Goal: Transaction & Acquisition: Download file/media

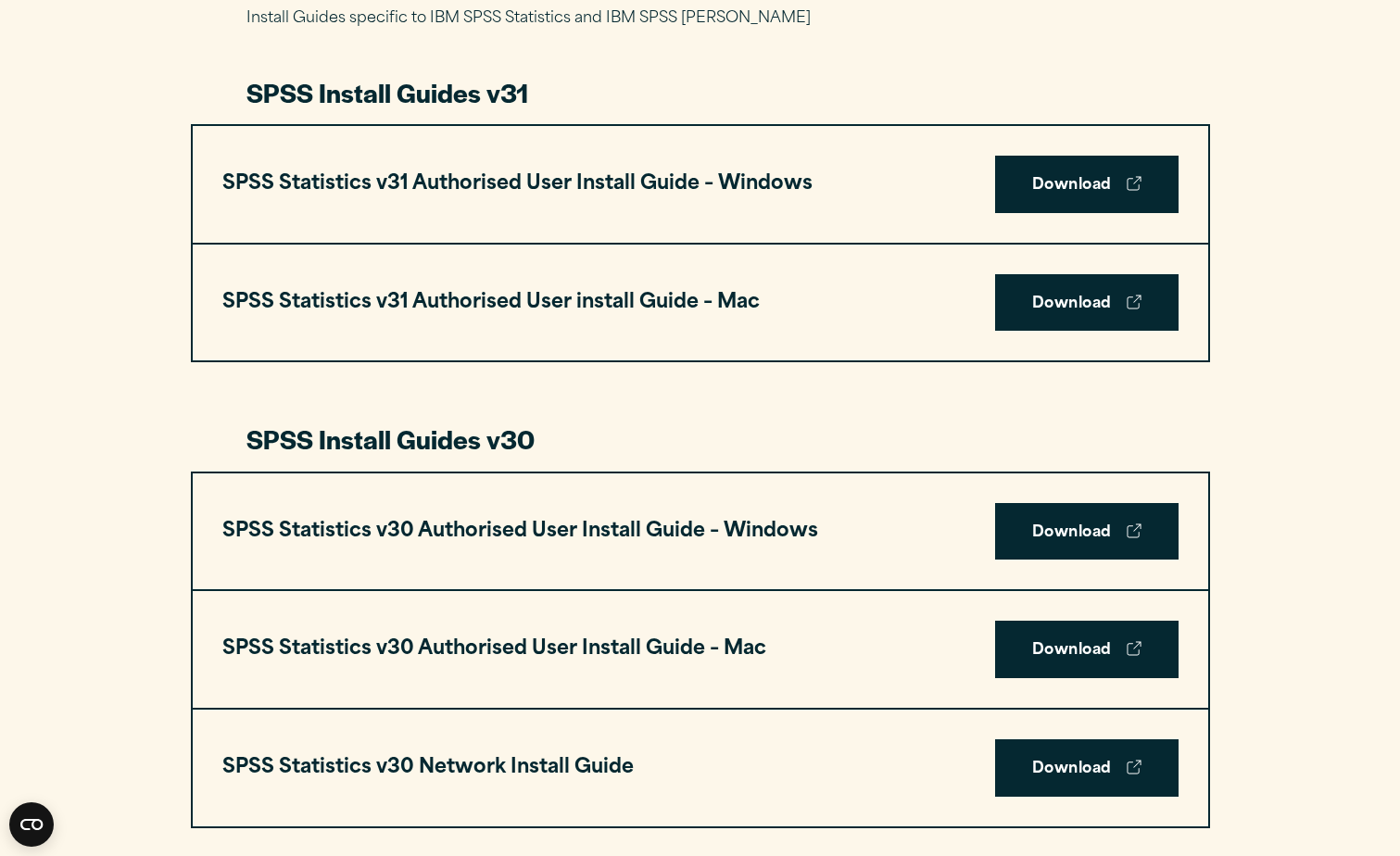
scroll to position [1139, 0]
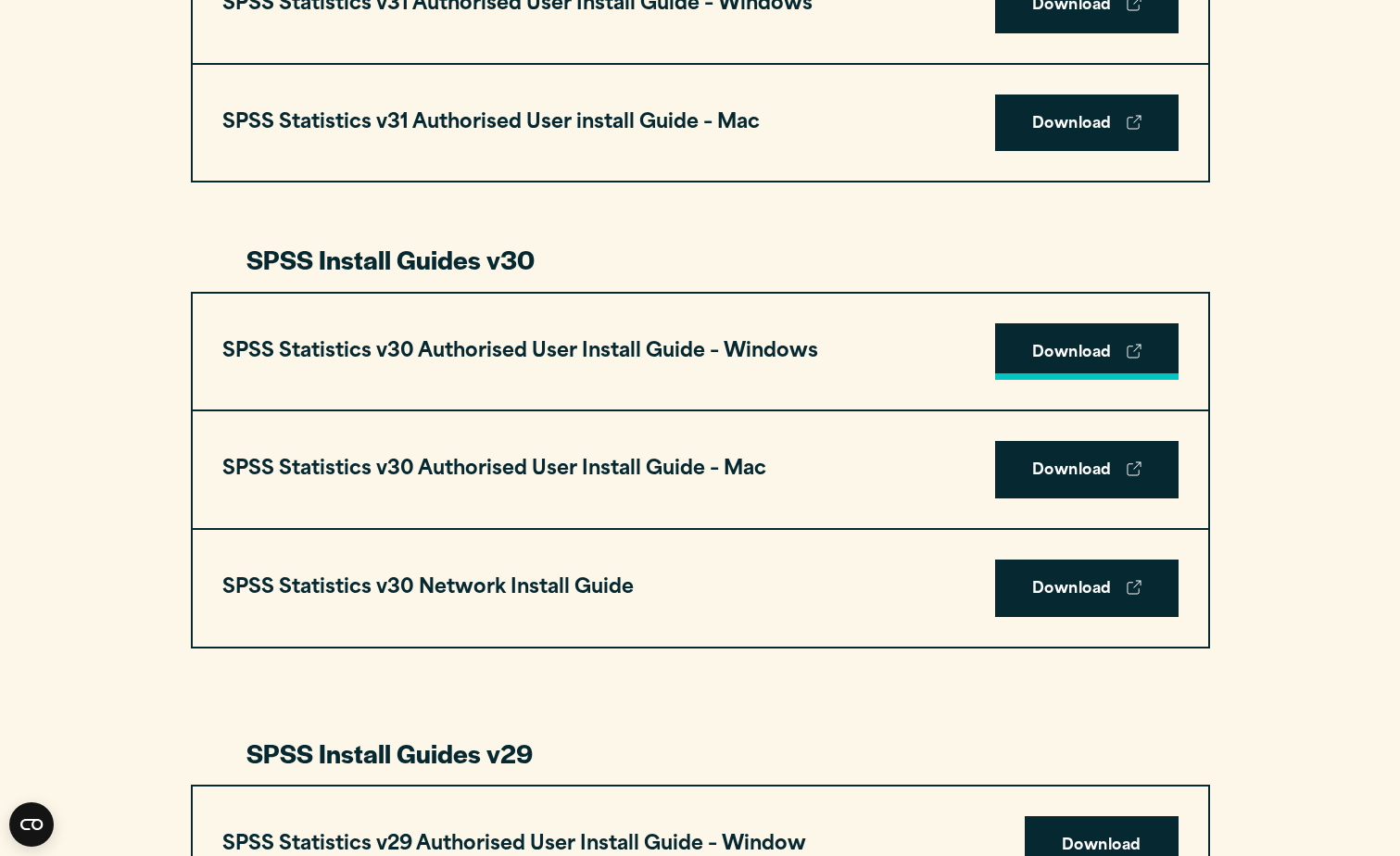
click at [1090, 342] on link "Download" at bounding box center [1086, 352] width 184 height 58
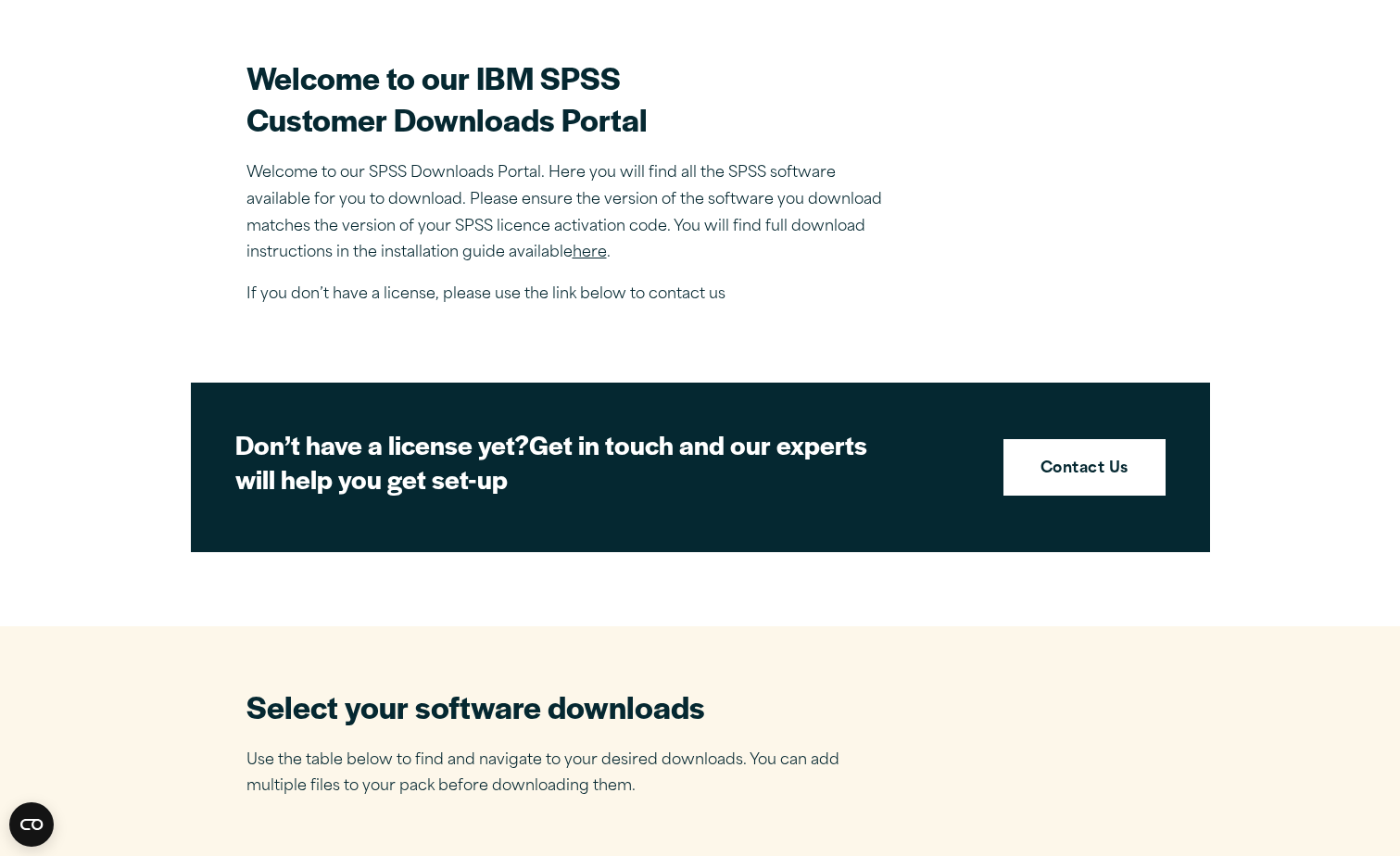
scroll to position [525, 0]
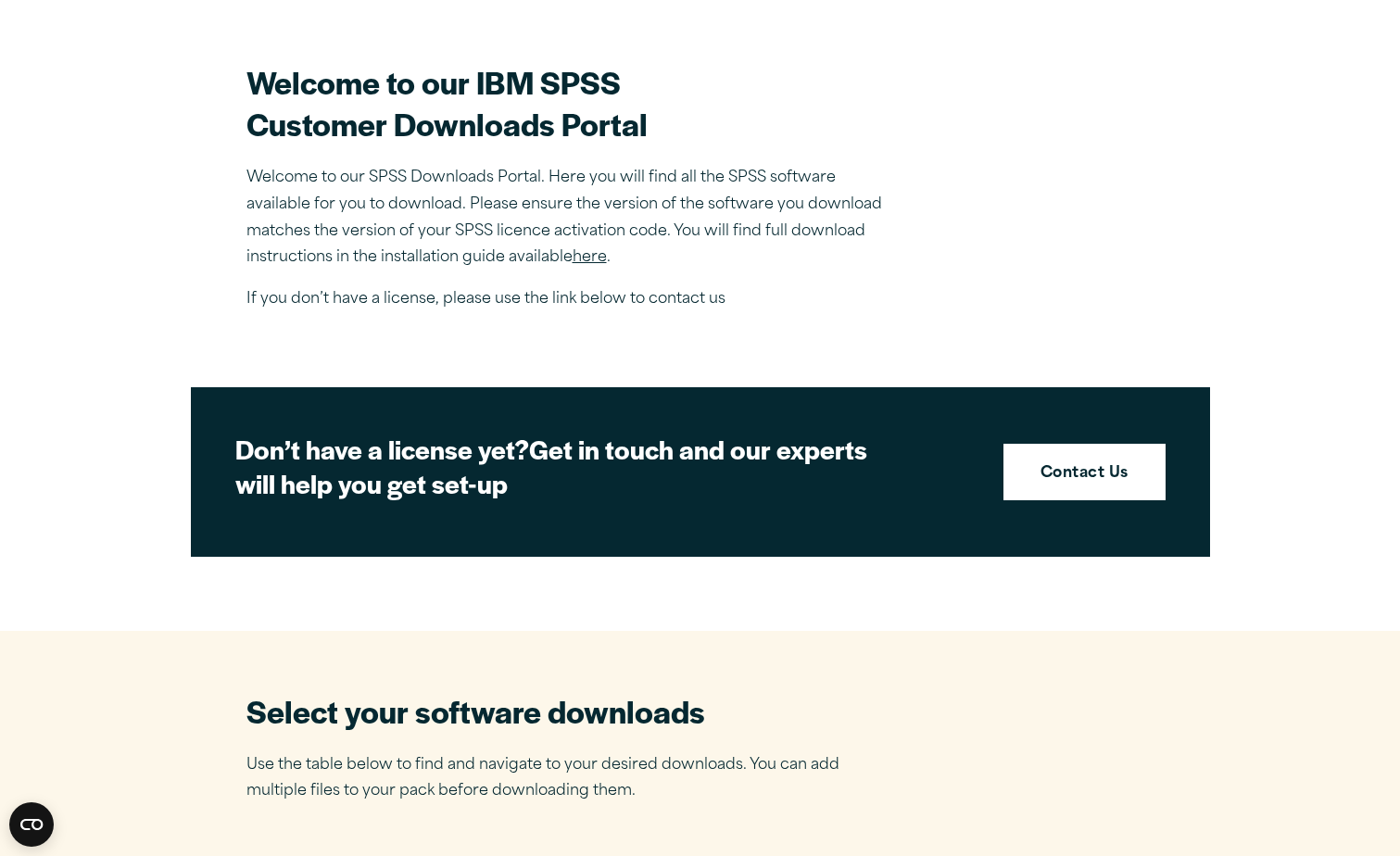
click at [604, 261] on link "here" at bounding box center [590, 257] width 35 height 14
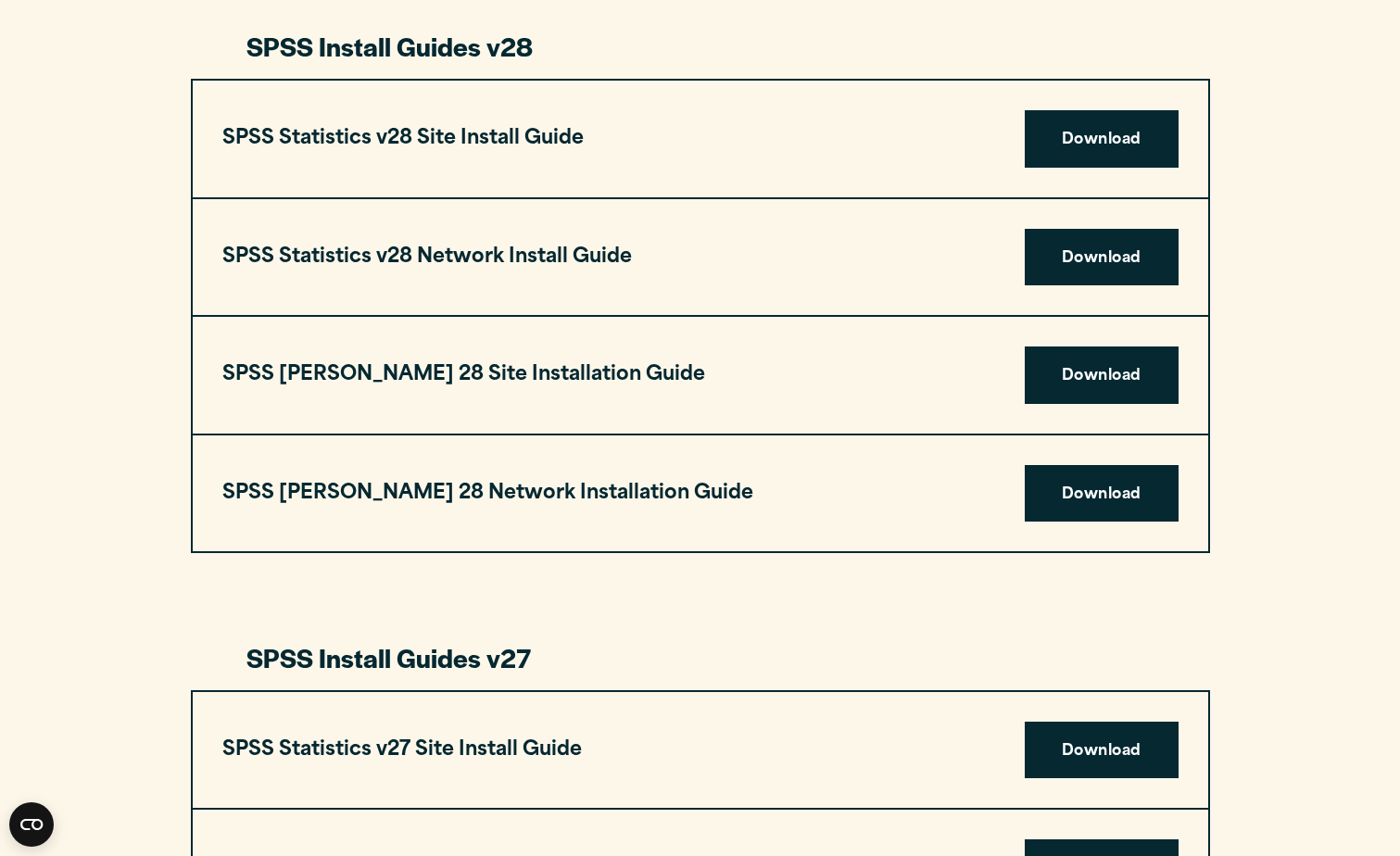
scroll to position [2719, 0]
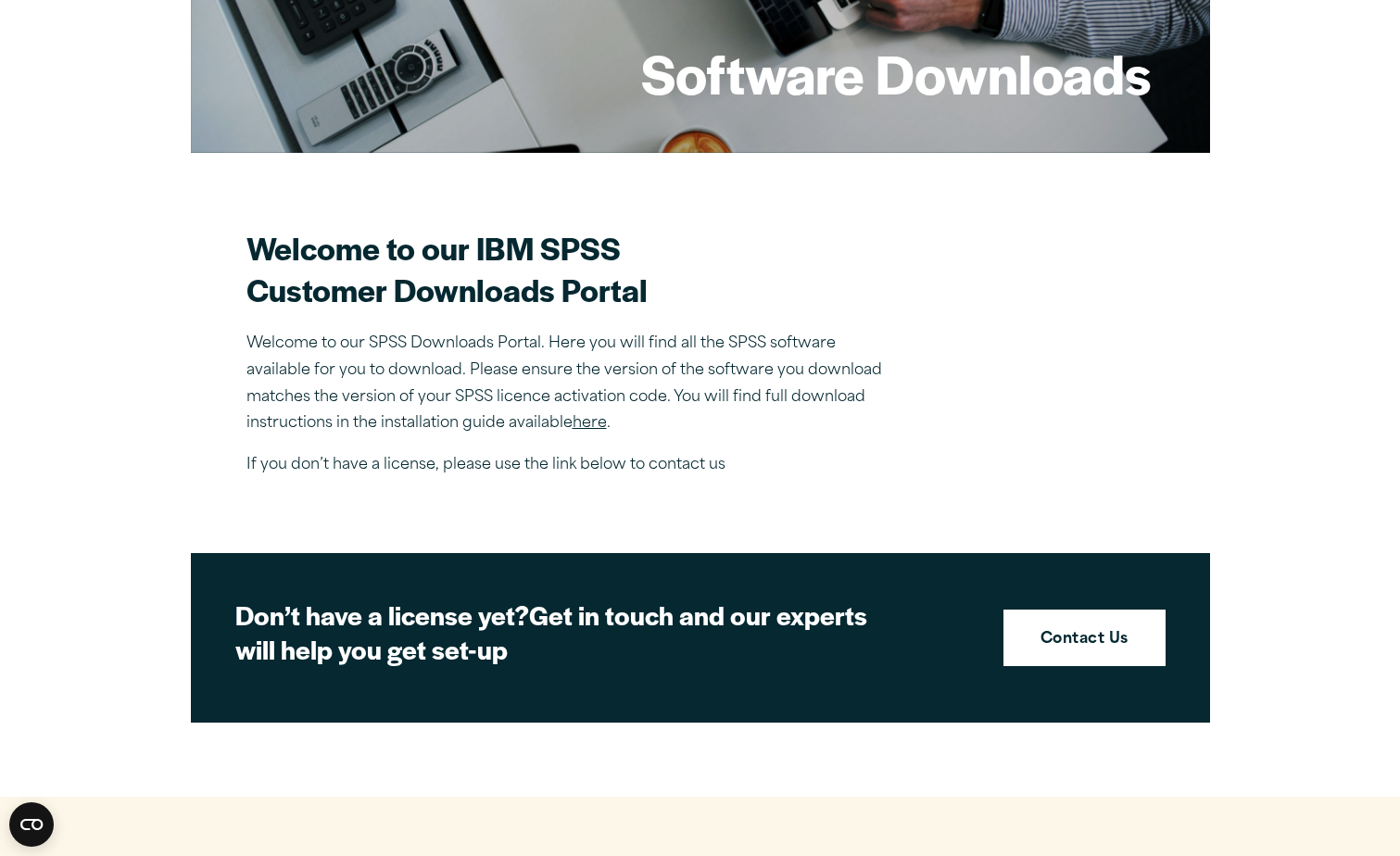
scroll to position [362, 0]
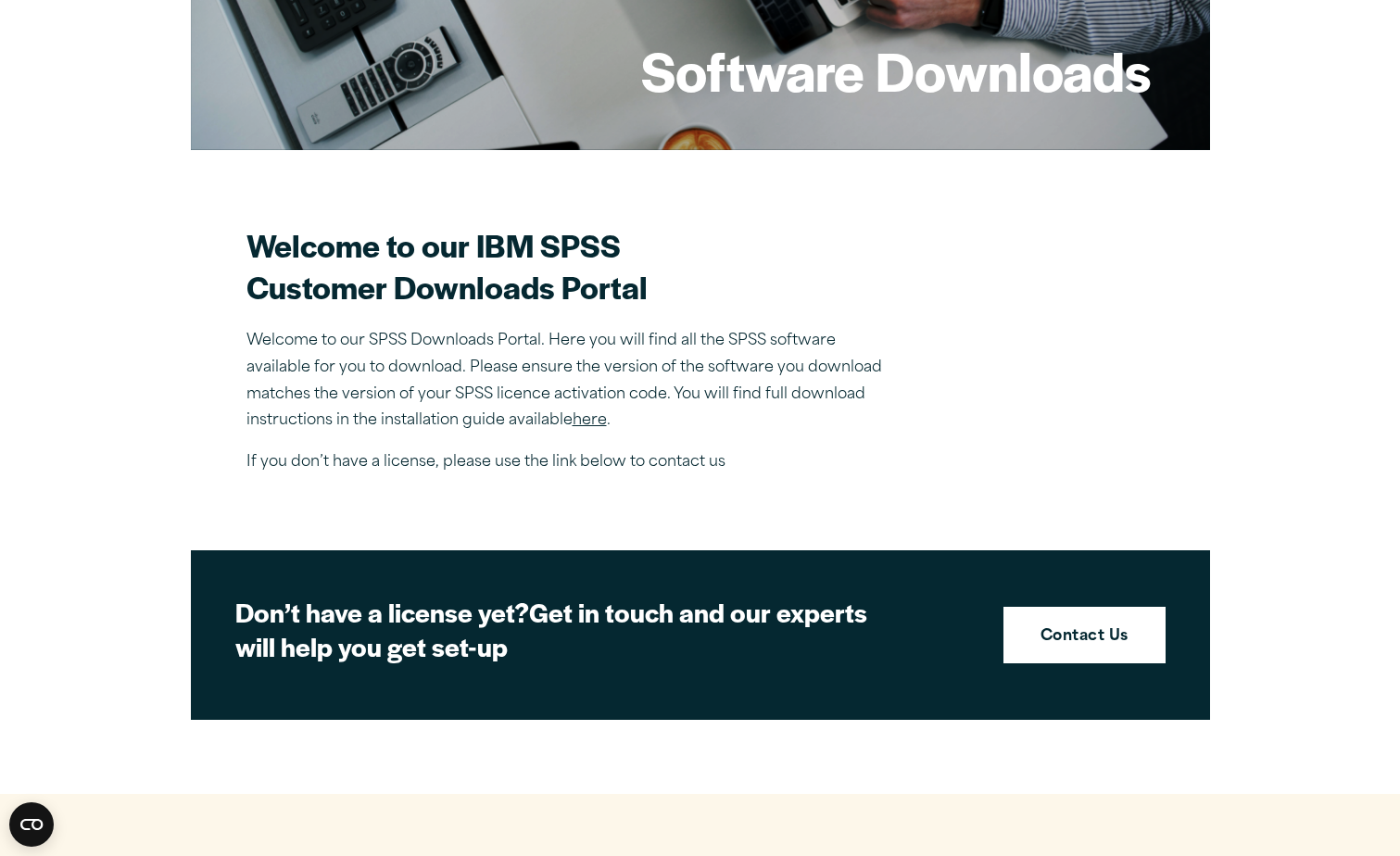
click at [601, 421] on link "here" at bounding box center [590, 419] width 35 height 14
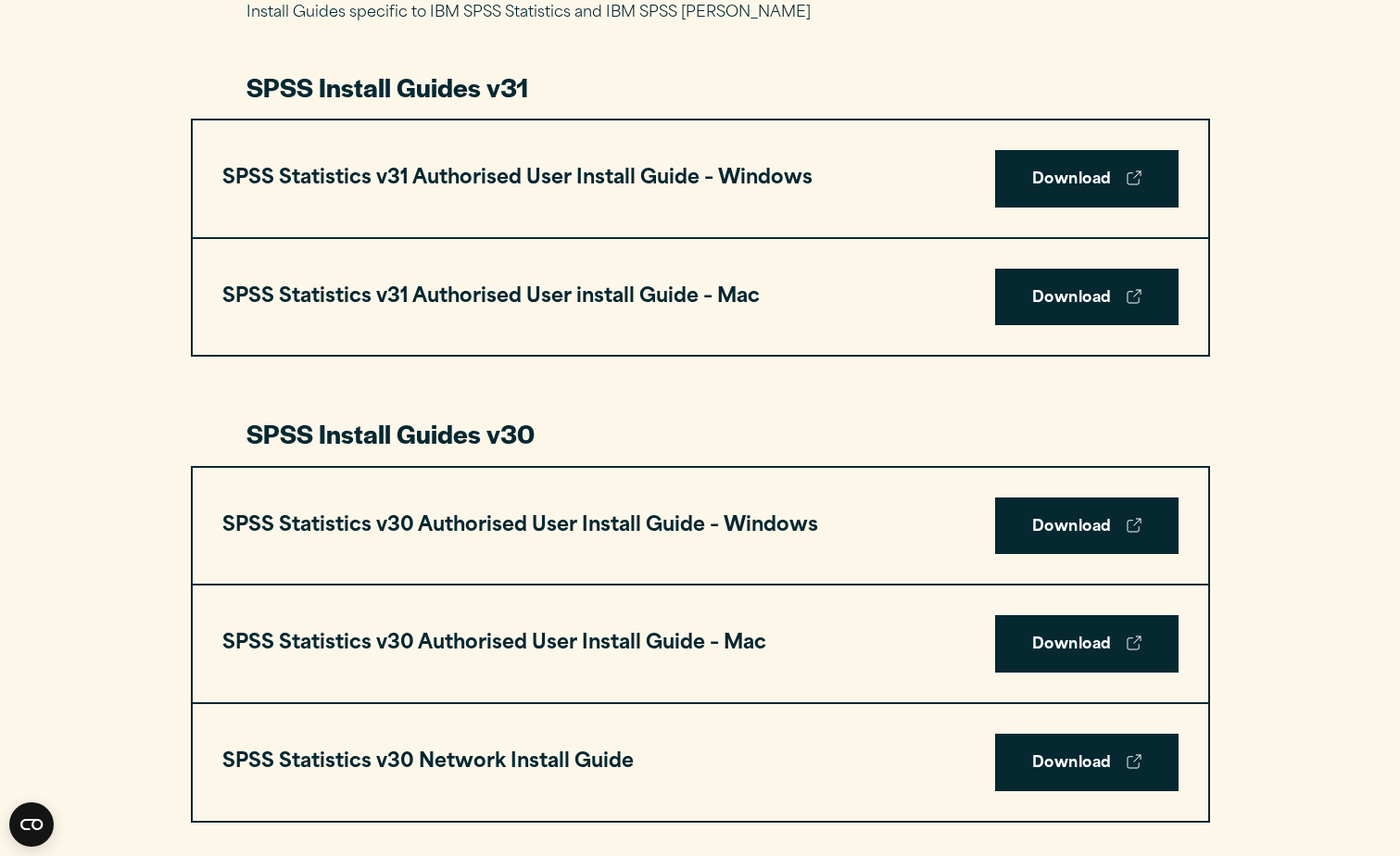
scroll to position [966, 0]
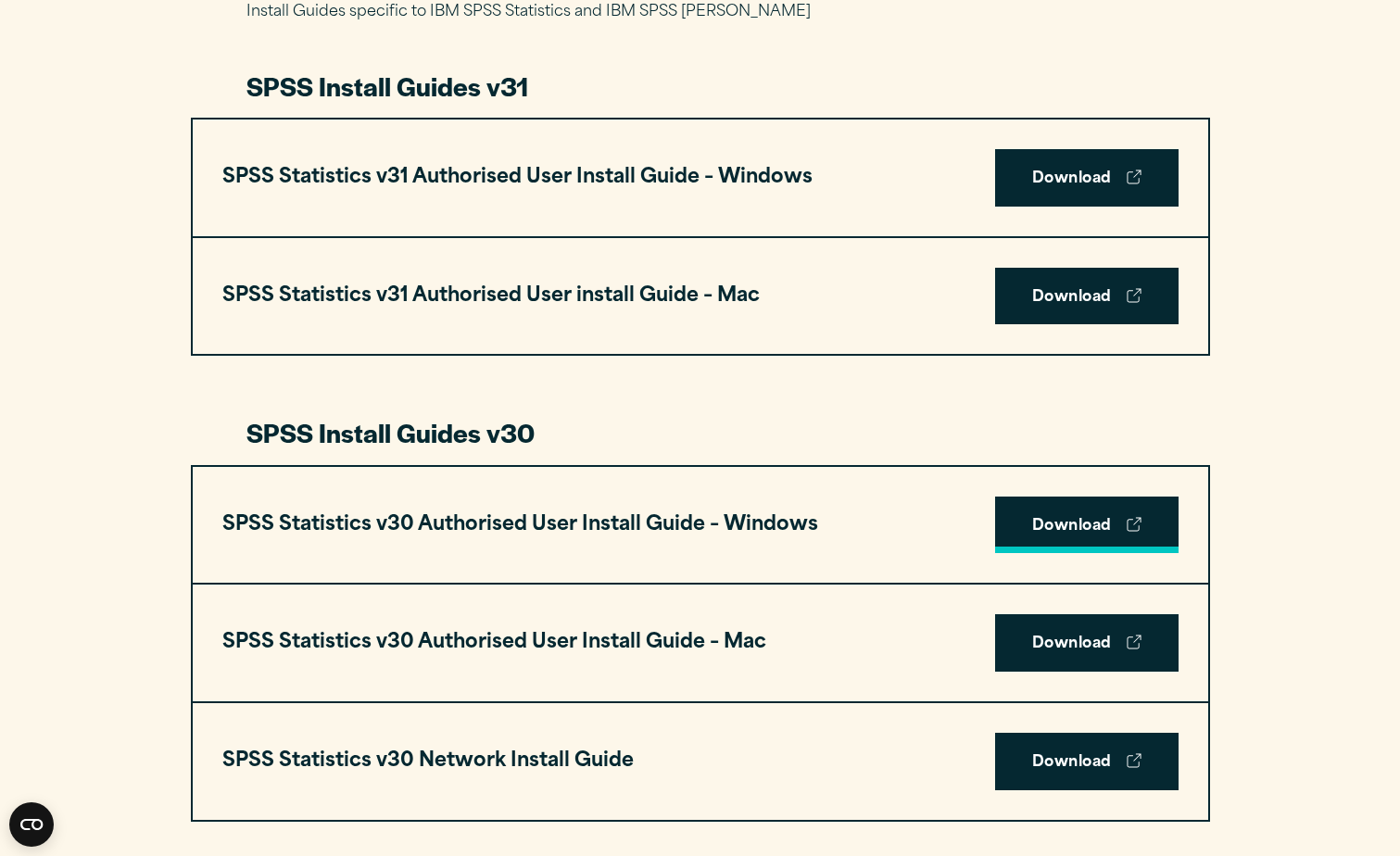
click at [1134, 513] on link "Download" at bounding box center [1086, 525] width 184 height 58
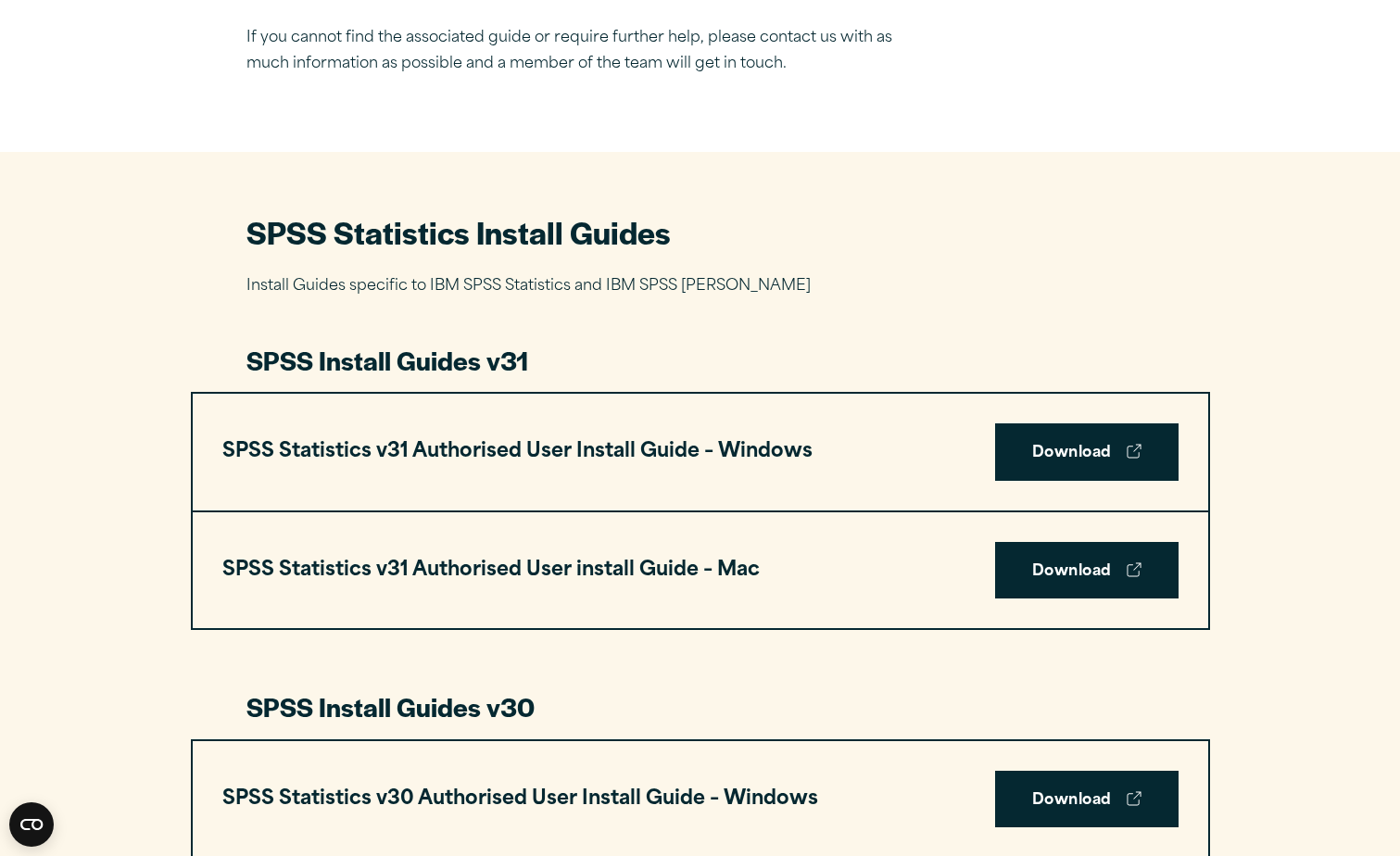
scroll to position [0, 0]
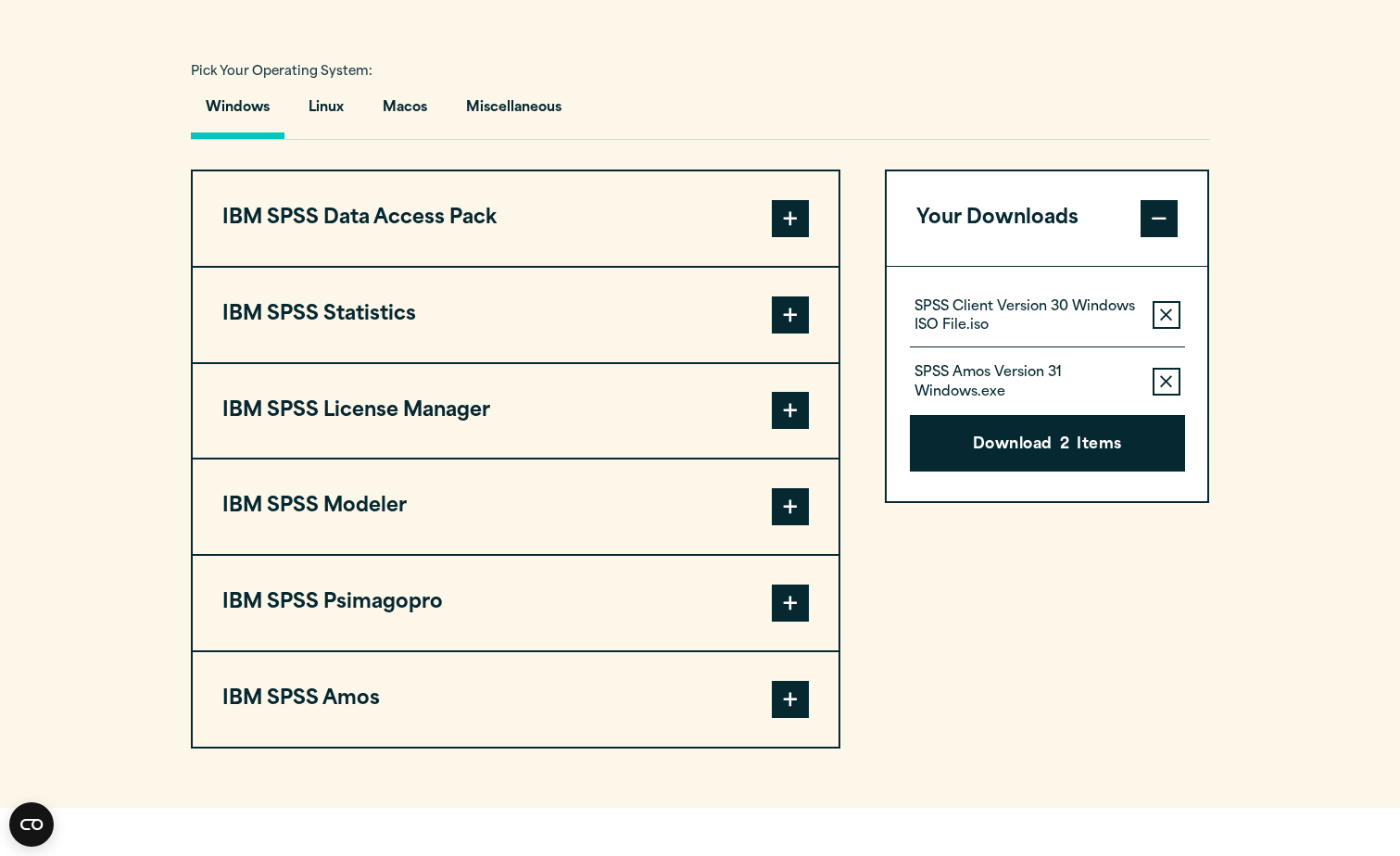
scroll to position [1331, 0]
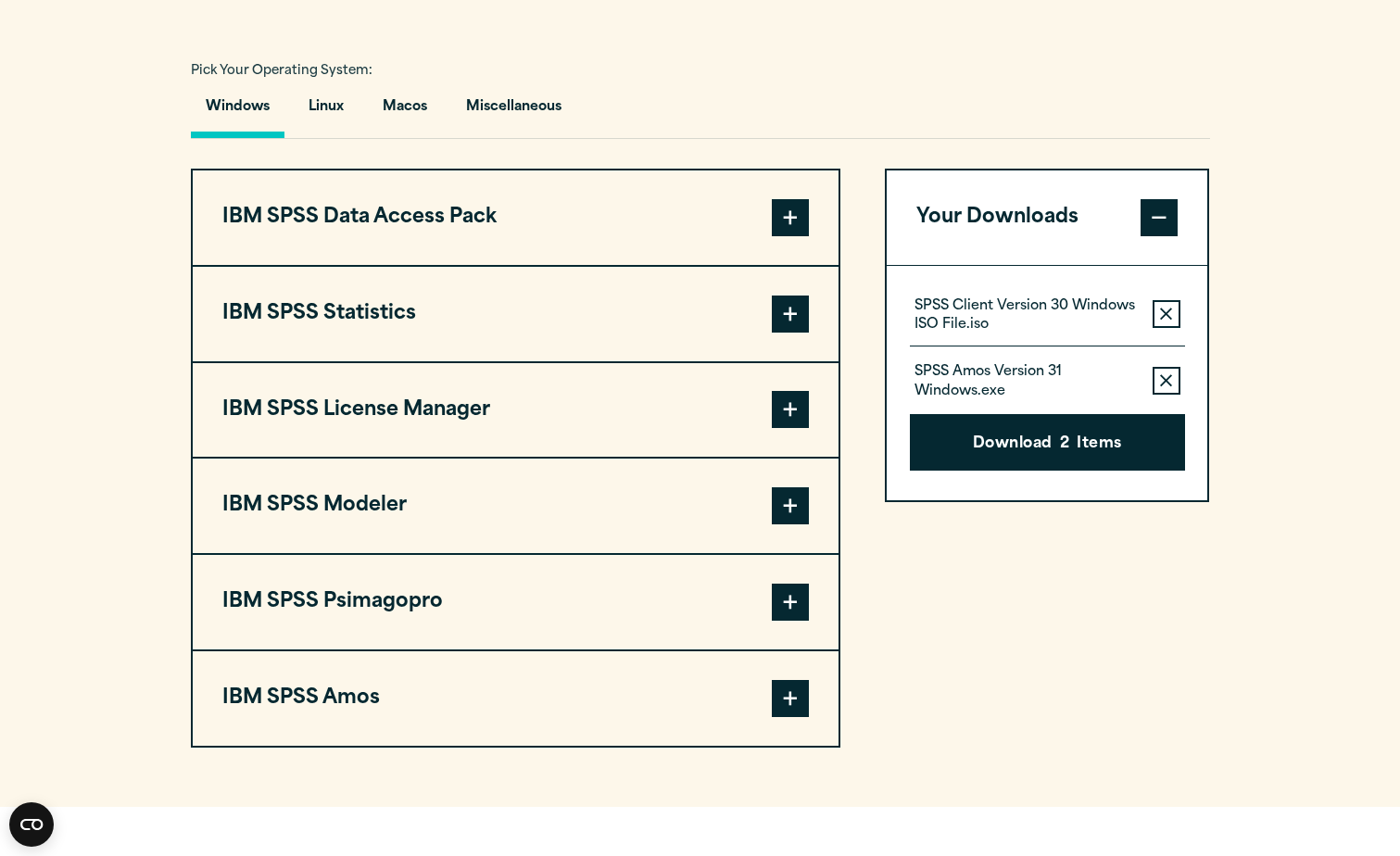
click at [792, 209] on span at bounding box center [790, 217] width 38 height 38
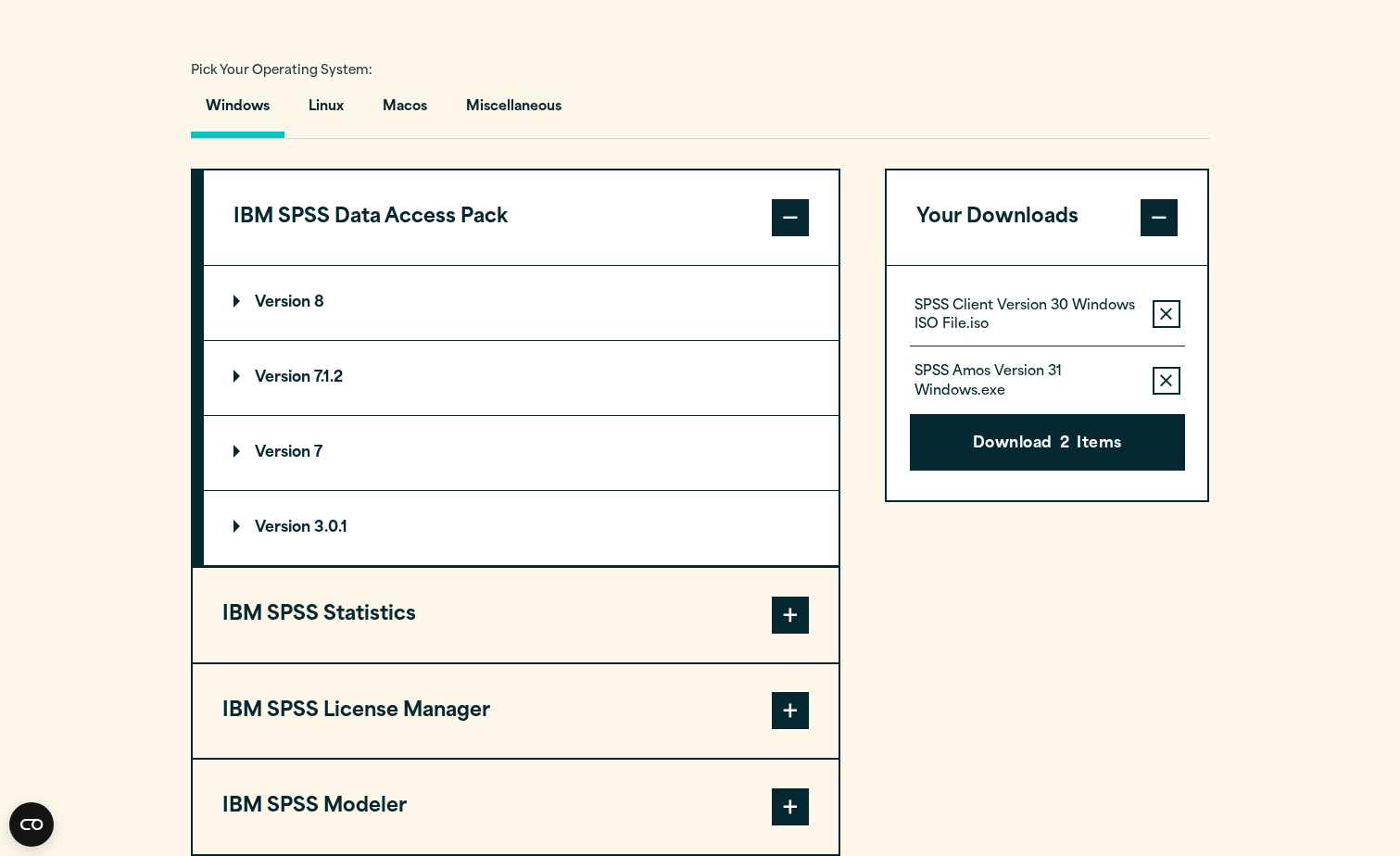
click at [788, 211] on span at bounding box center [790, 217] width 38 height 38
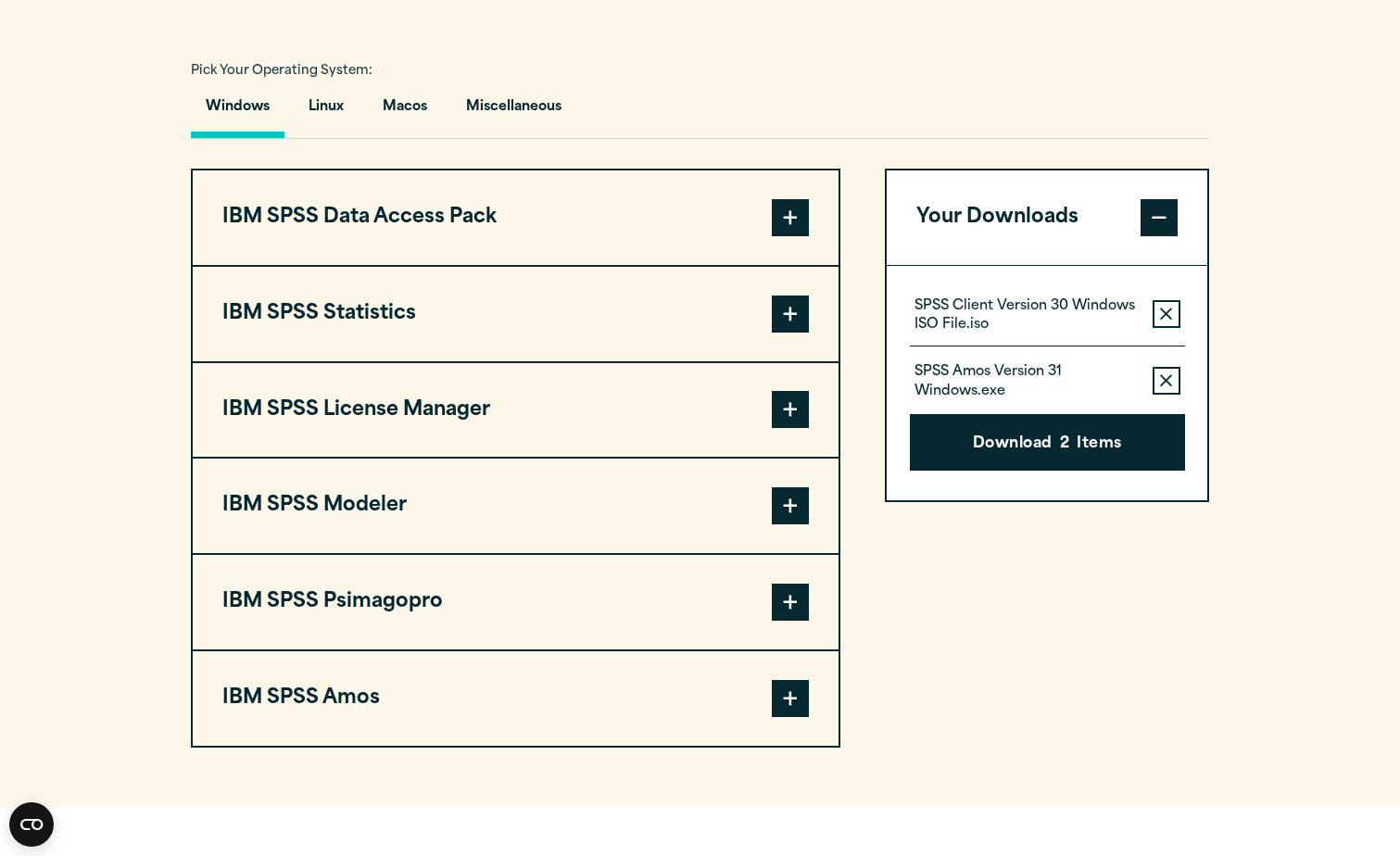
click at [794, 306] on span at bounding box center [790, 314] width 38 height 38
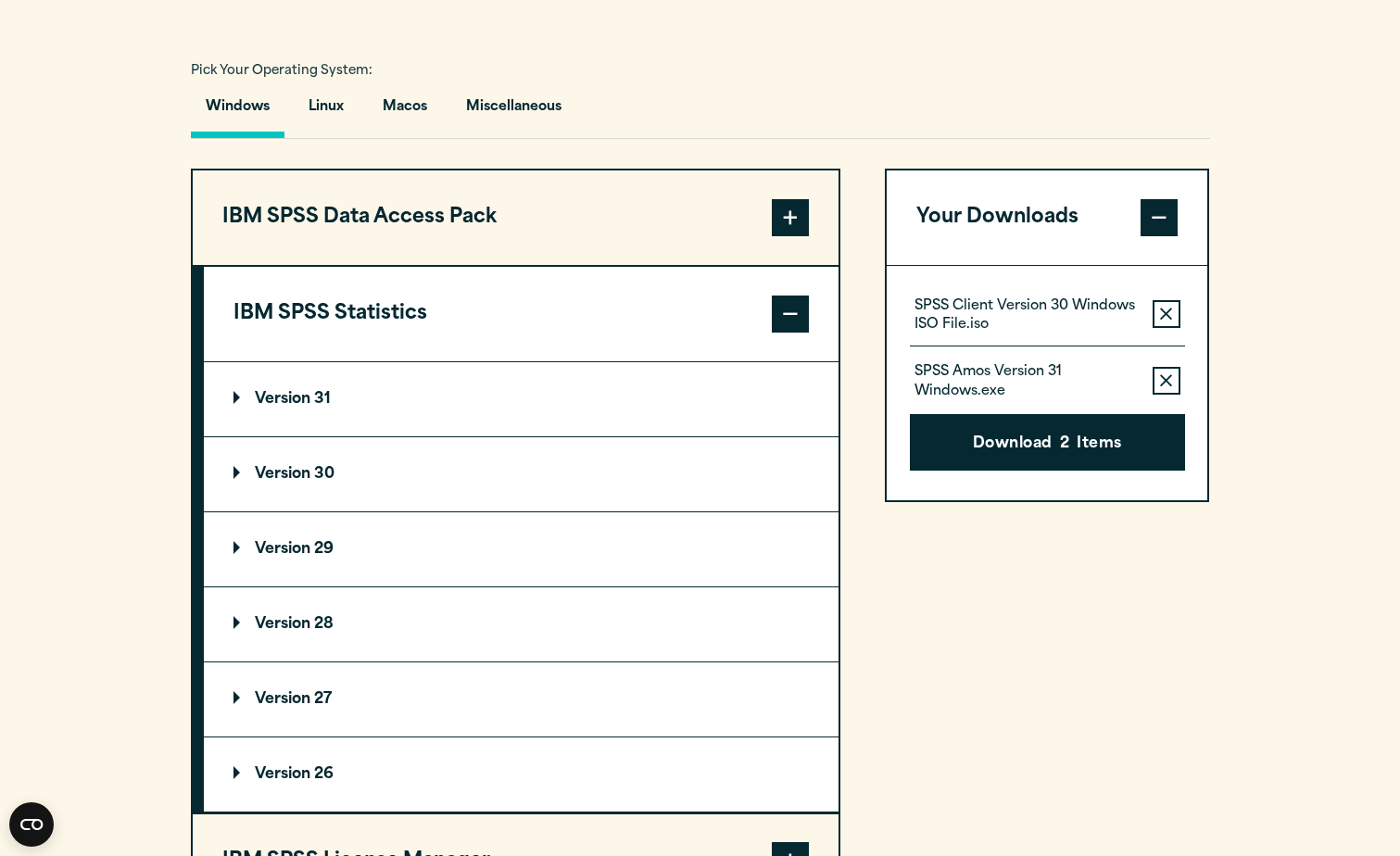
click at [287, 450] on summary "Version 30" at bounding box center [522, 473] width 635 height 74
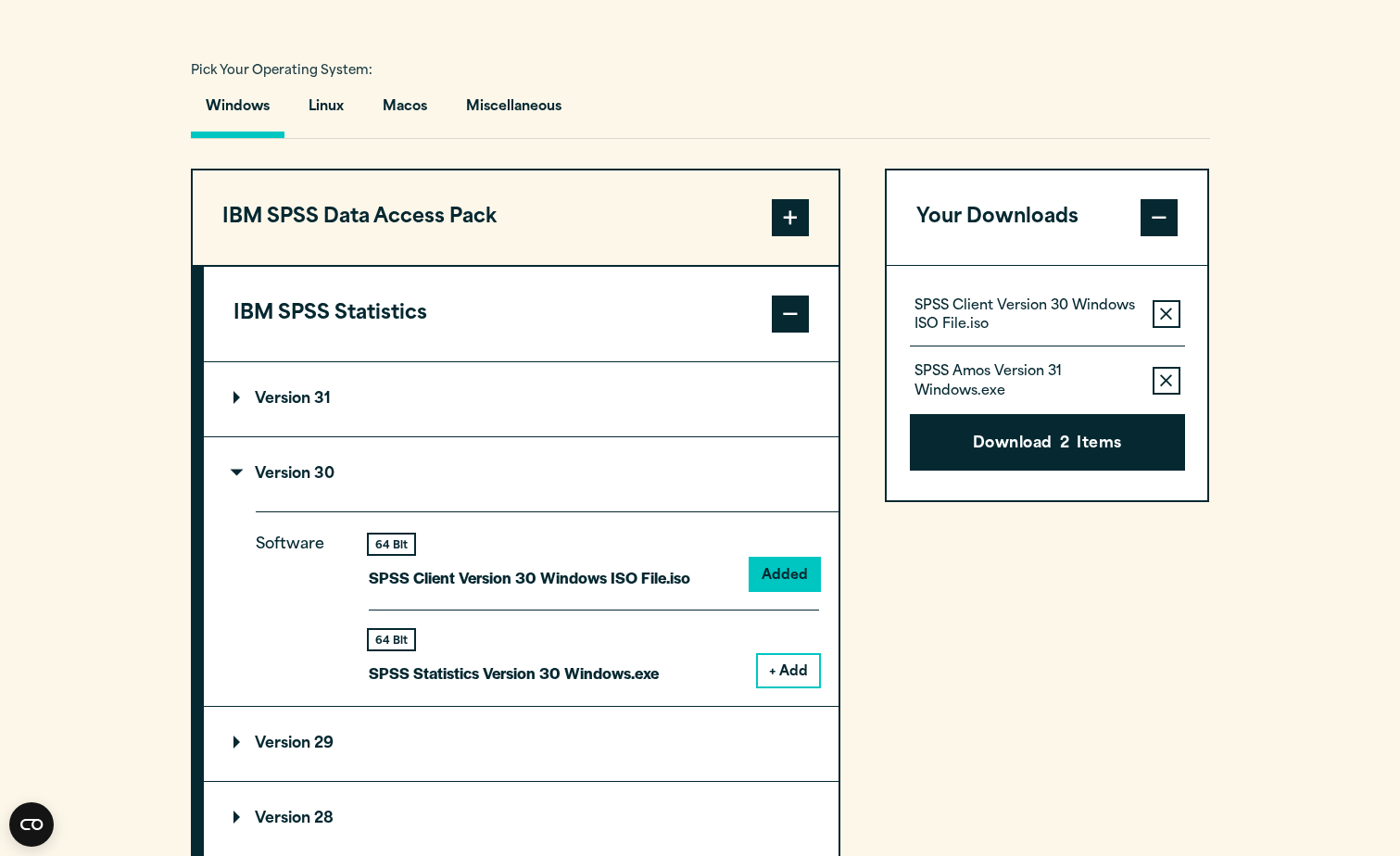
click at [783, 677] on button "+ Add" at bounding box center [789, 670] width 62 height 32
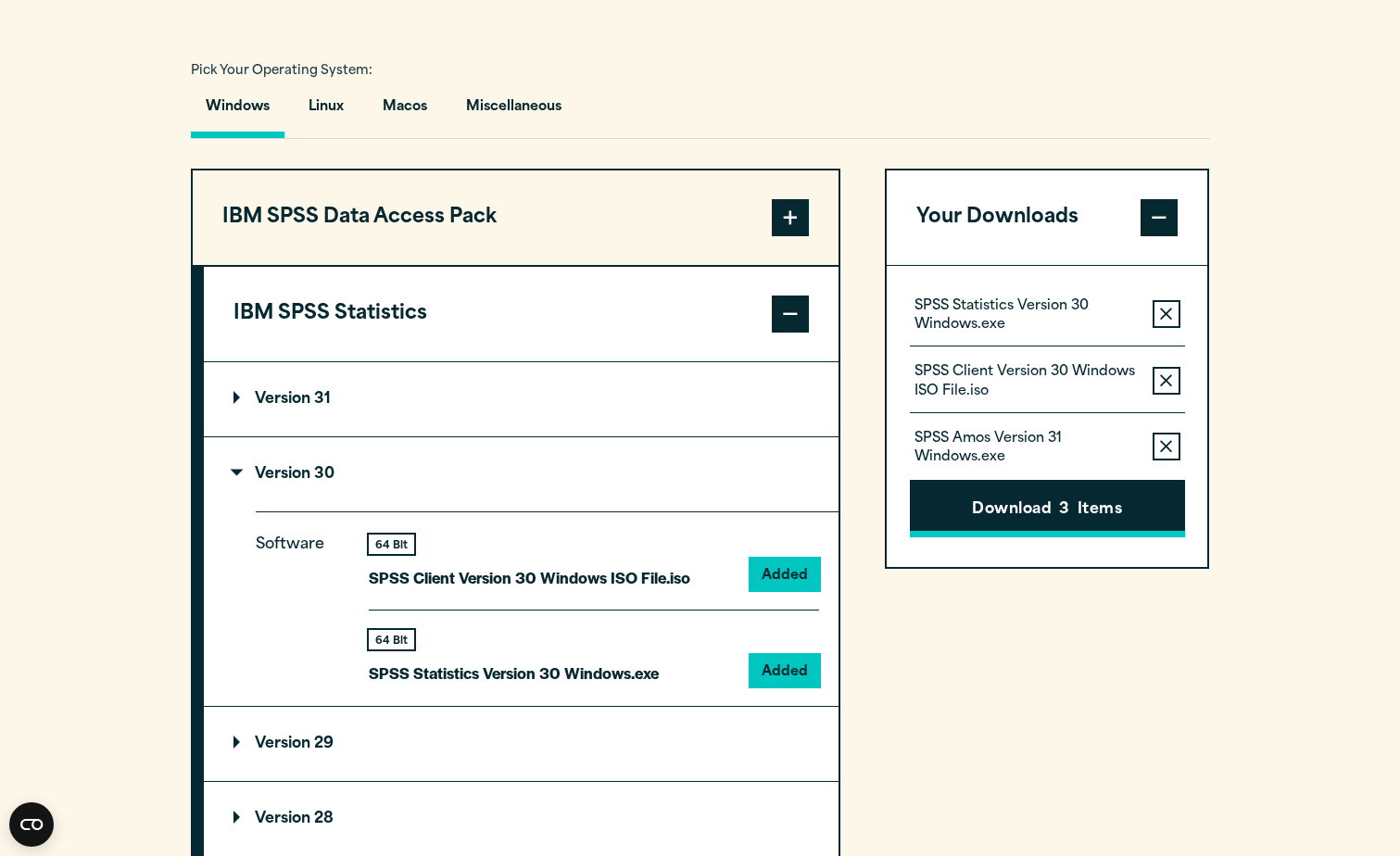
click at [1023, 501] on button "Download 3 Items" at bounding box center [1047, 509] width 275 height 58
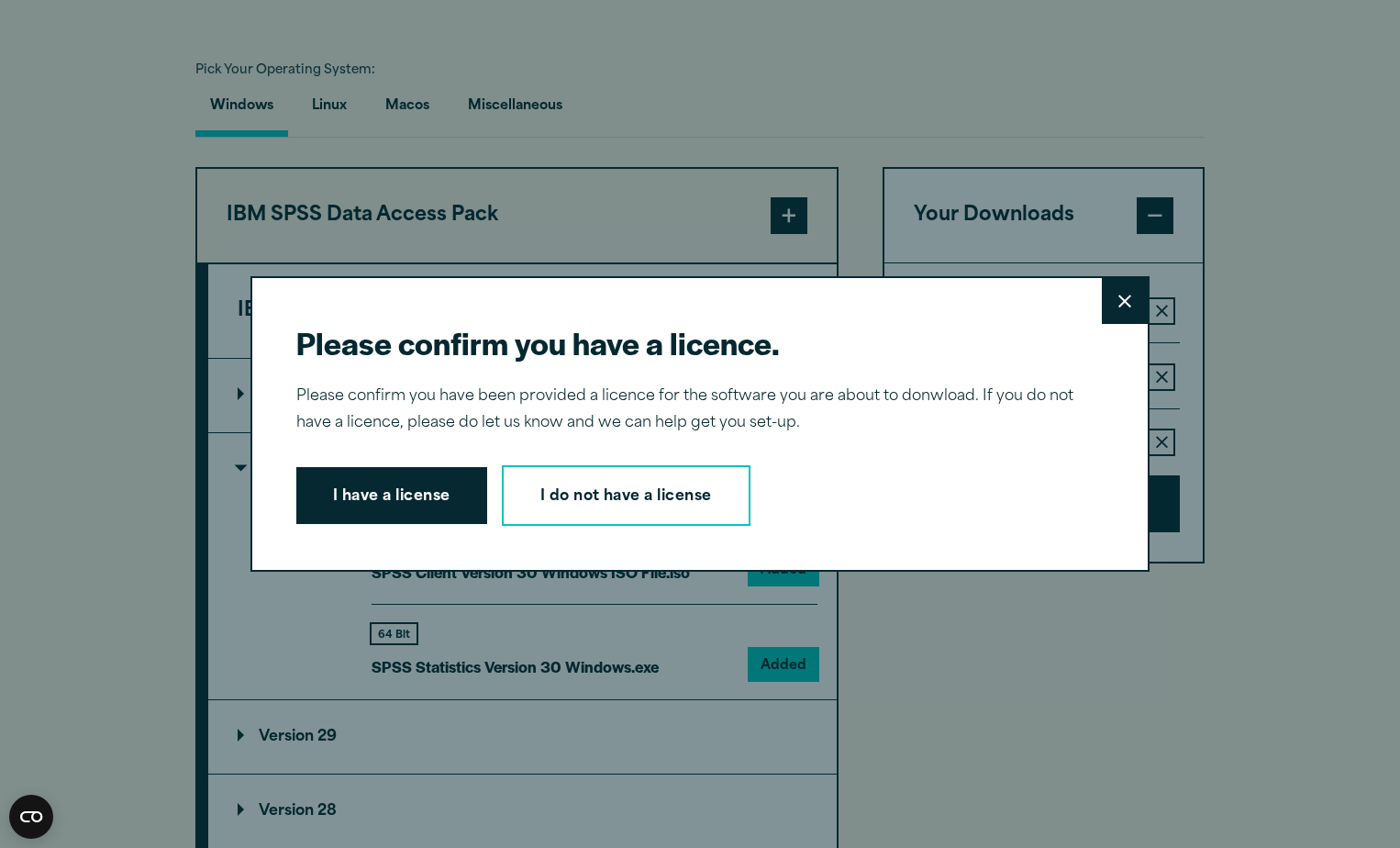
click at [1131, 297] on button "Close" at bounding box center [1125, 301] width 46 height 46
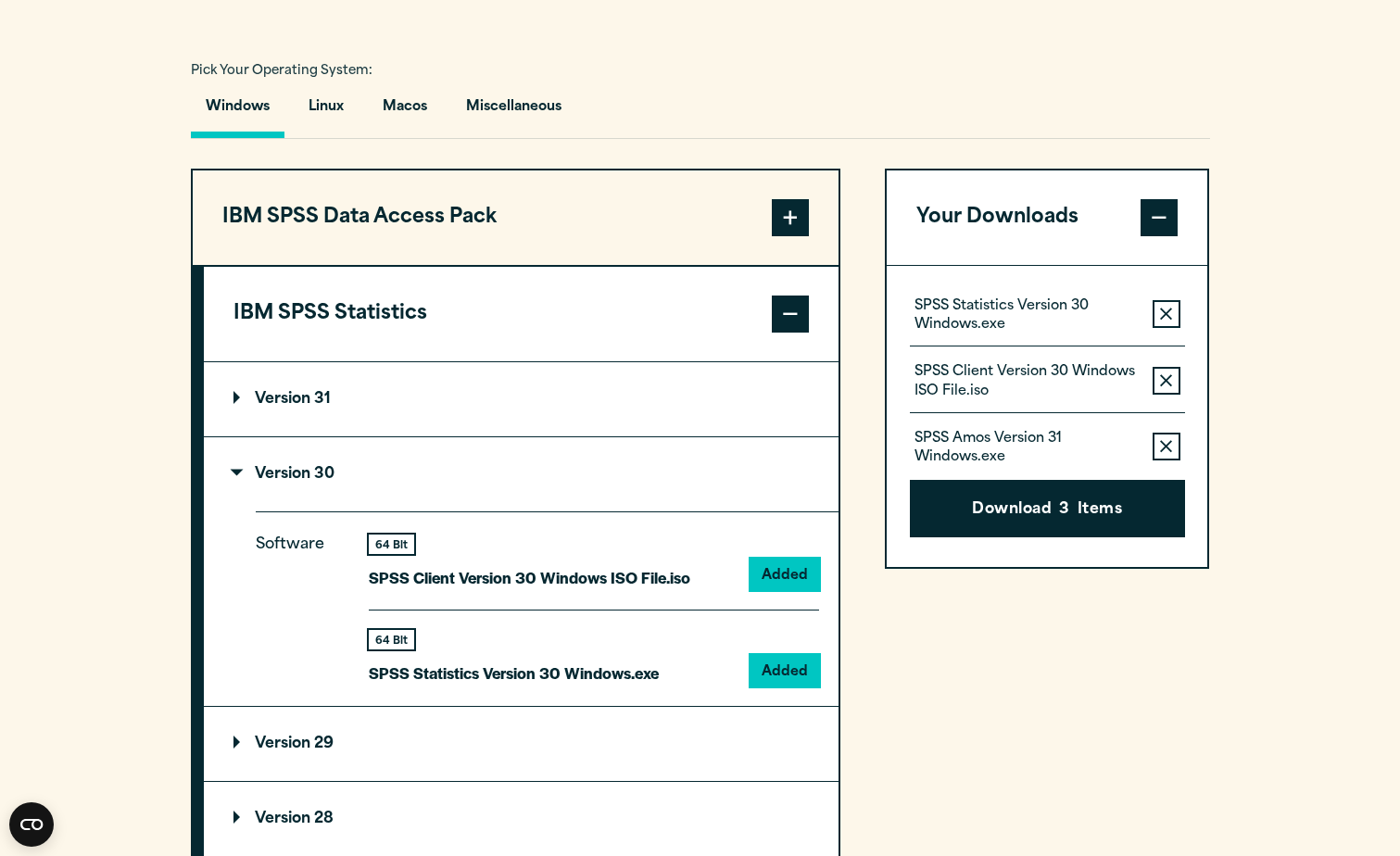
click at [1165, 441] on icon "button" at bounding box center [1165, 445] width 13 height 13
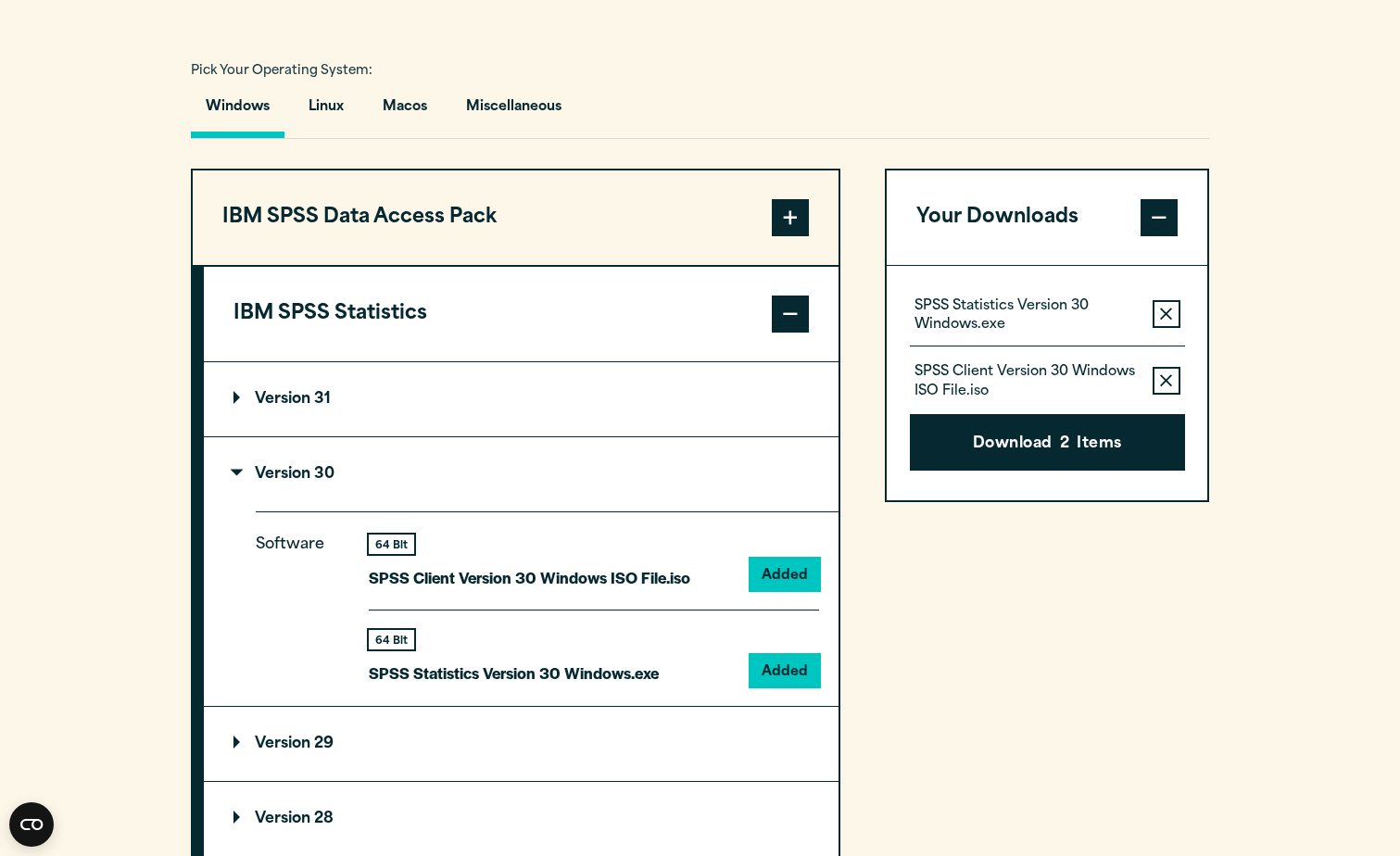
click at [1167, 383] on icon "button" at bounding box center [1165, 380] width 13 height 13
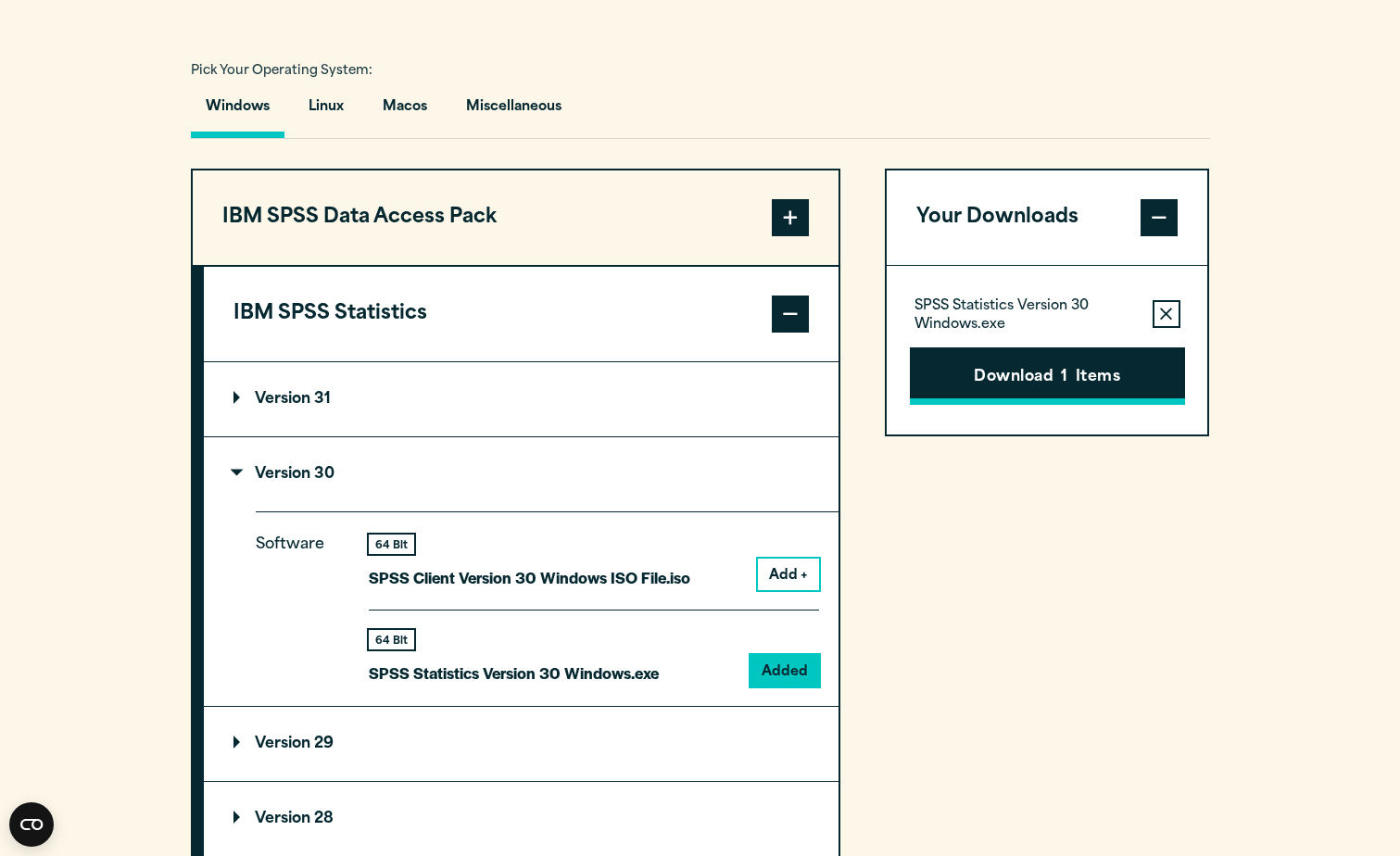
click at [1085, 375] on button "Download 1 Items" at bounding box center [1047, 376] width 275 height 58
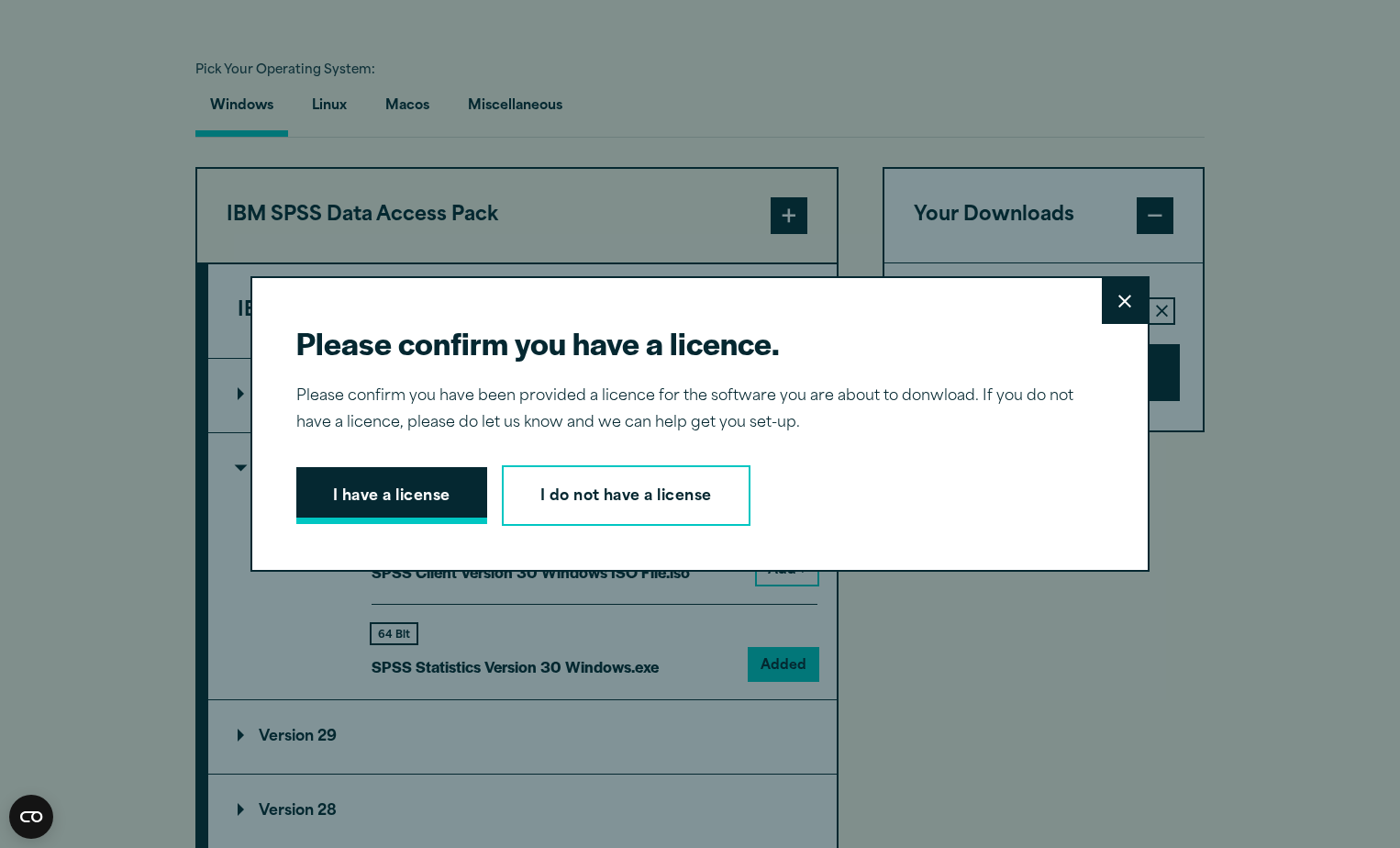
click at [375, 484] on button "I have a license" at bounding box center [392, 495] width 191 height 57
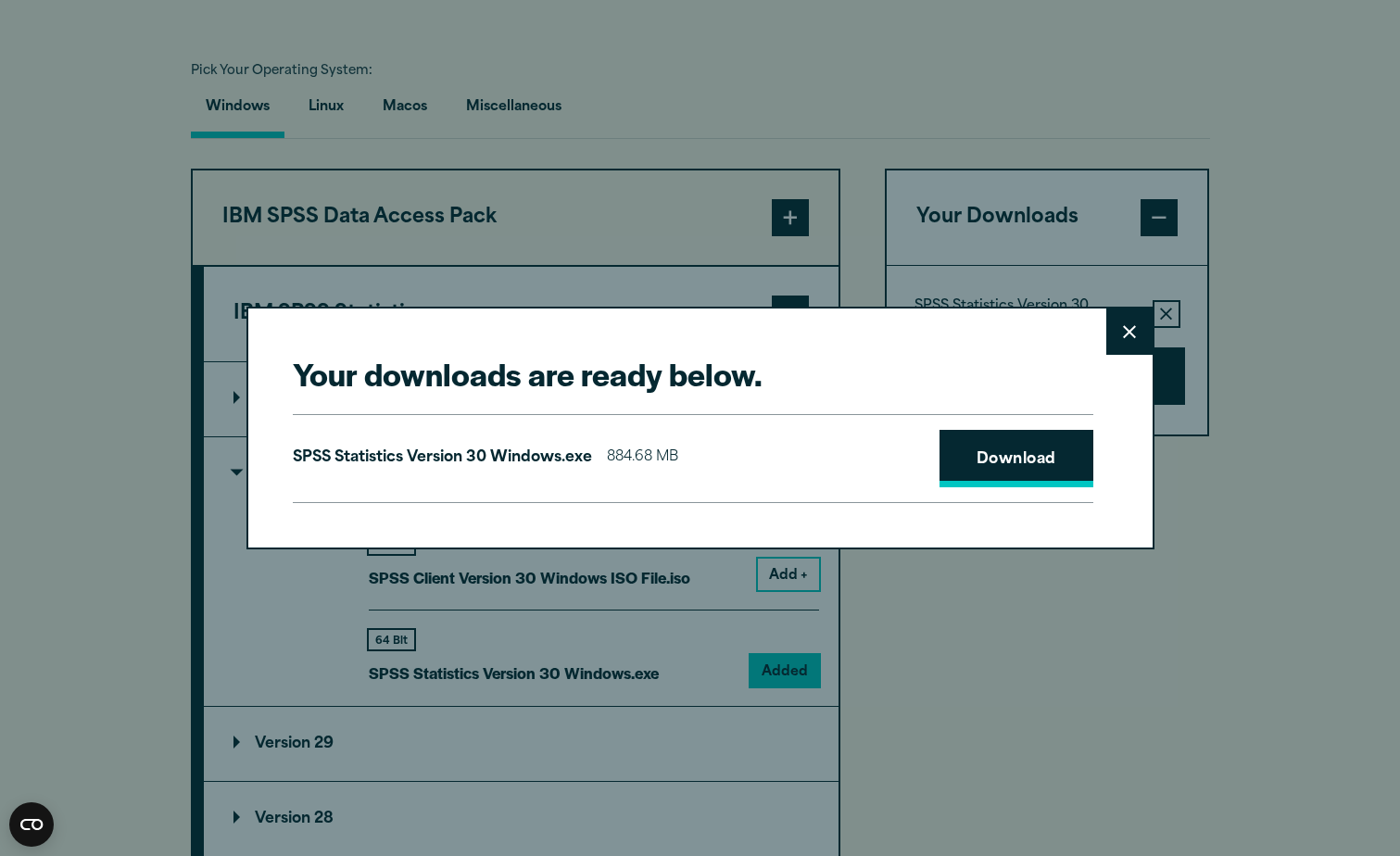
click at [972, 449] on link "Download" at bounding box center [1016, 459] width 154 height 58
